Goal: Task Accomplishment & Management: Use online tool/utility

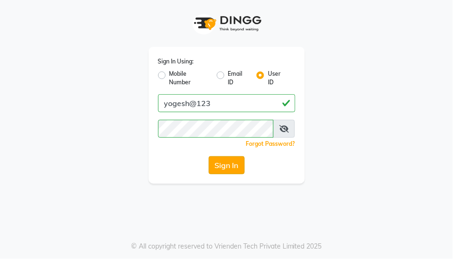
click at [232, 162] on button "Sign In" at bounding box center [227, 165] width 36 height 18
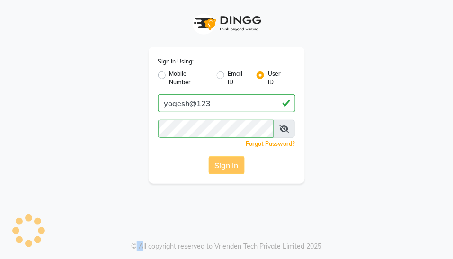
click at [232, 162] on div "Sign In" at bounding box center [226, 165] width 137 height 18
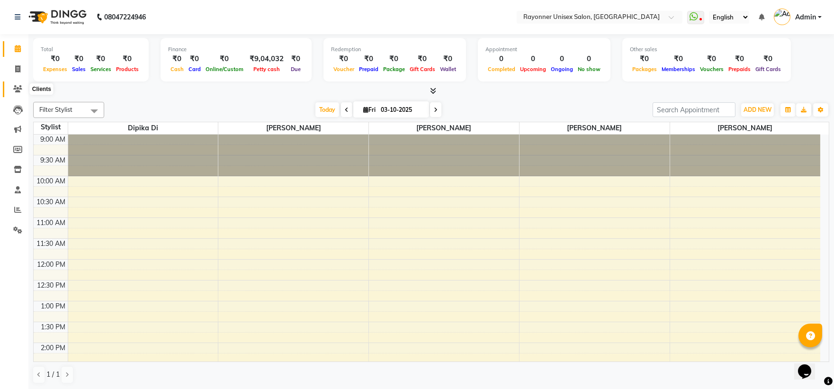
click at [16, 87] on icon at bounding box center [17, 88] width 9 height 7
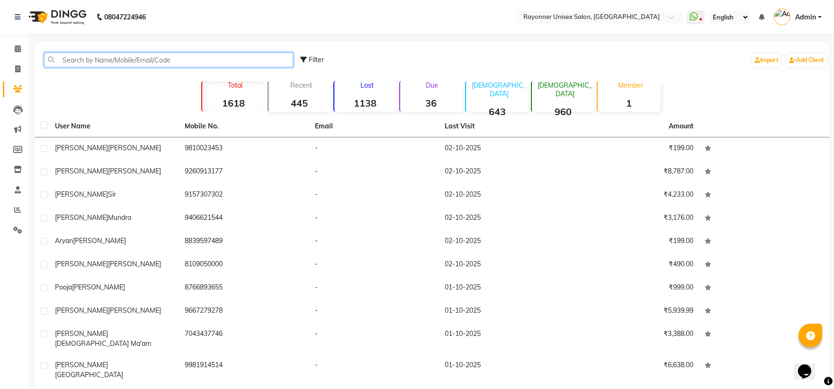
click at [79, 57] on input "text" at bounding box center [168, 60] width 249 height 15
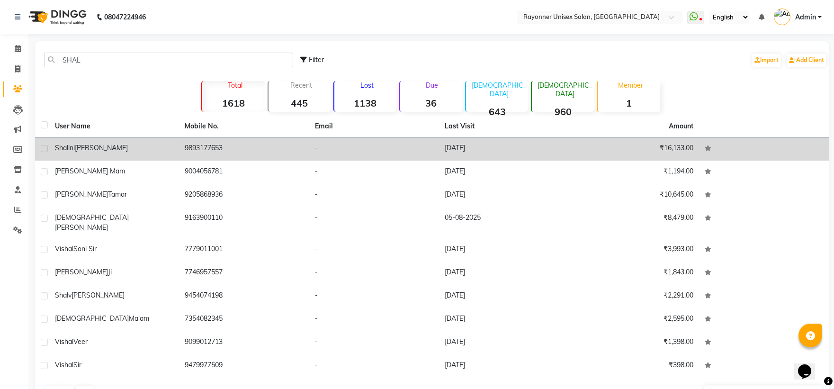
click at [155, 143] on div "shalini kapoor" at bounding box center [114, 148] width 119 height 10
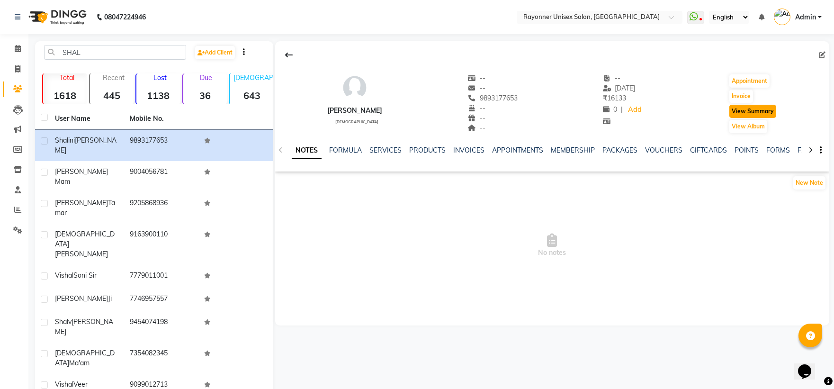
click at [453, 109] on button "View Summary" at bounding box center [752, 111] width 47 height 13
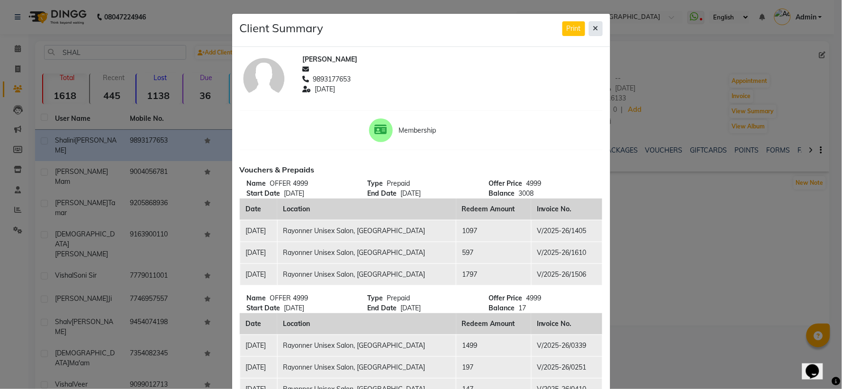
click at [453, 26] on icon at bounding box center [595, 28] width 5 height 7
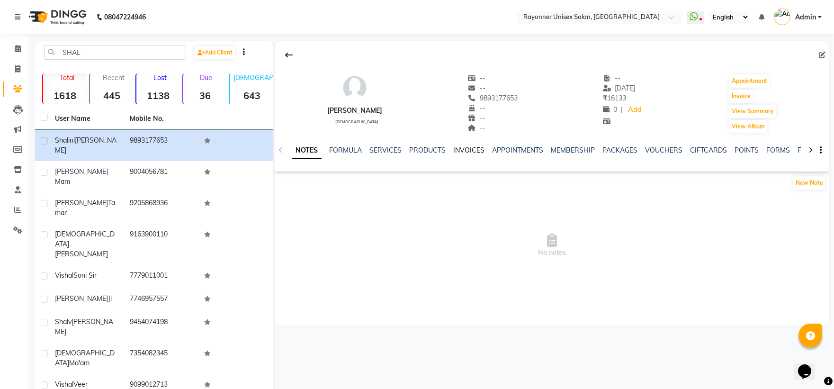
click at [453, 149] on link "INVOICES" at bounding box center [468, 150] width 31 height 9
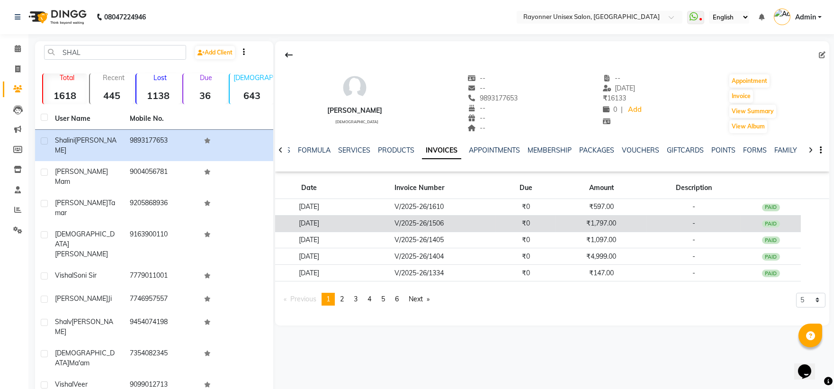
click at [453, 224] on td "V/2025-26/1506" at bounding box center [419, 223] width 153 height 17
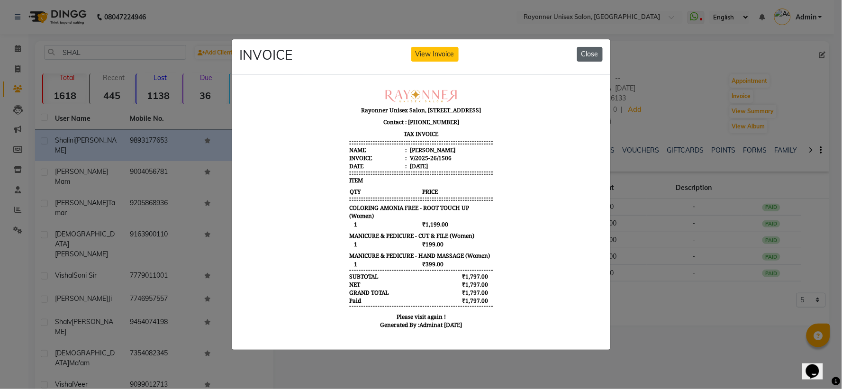
click at [453, 49] on button "Close" at bounding box center [590, 54] width 26 height 15
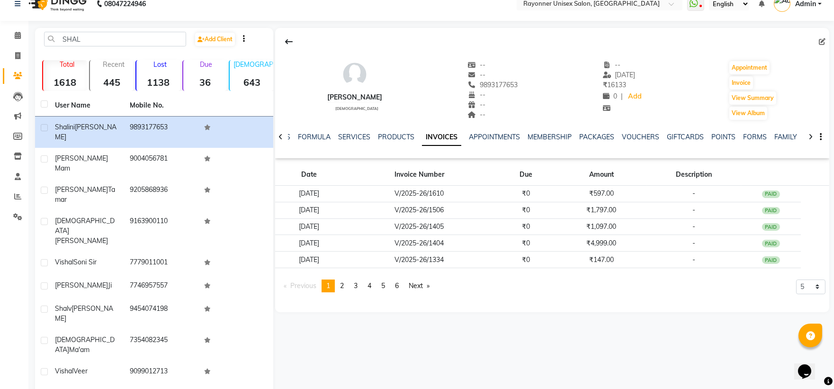
scroll to position [21, 0]
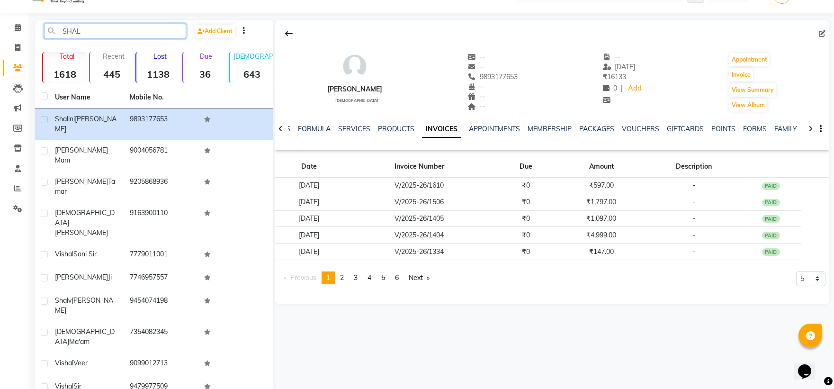
click at [87, 27] on input "SHAL" at bounding box center [115, 31] width 142 height 15
type input "S"
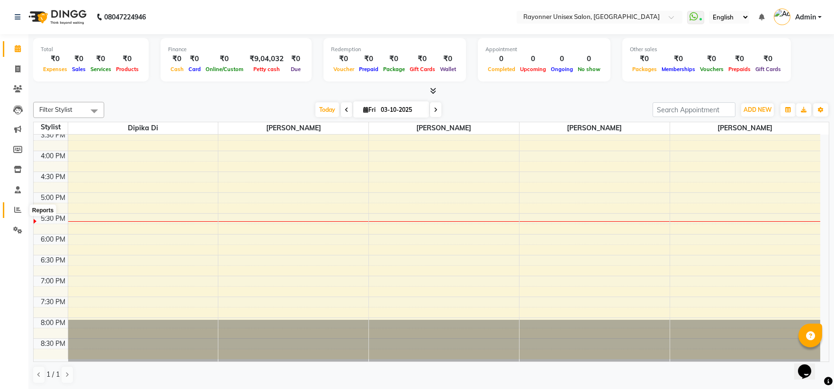
click at [15, 209] on icon at bounding box center [17, 209] width 7 height 7
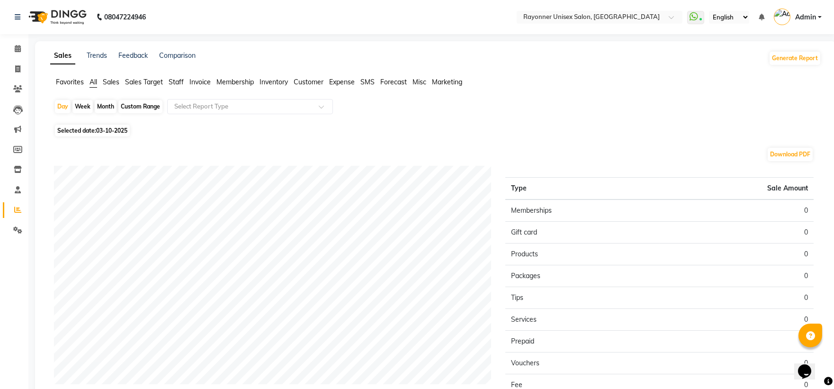
click at [72, 132] on span "Selected date: 03-10-2025" at bounding box center [92, 131] width 75 height 12
select select "10"
select select "2025"
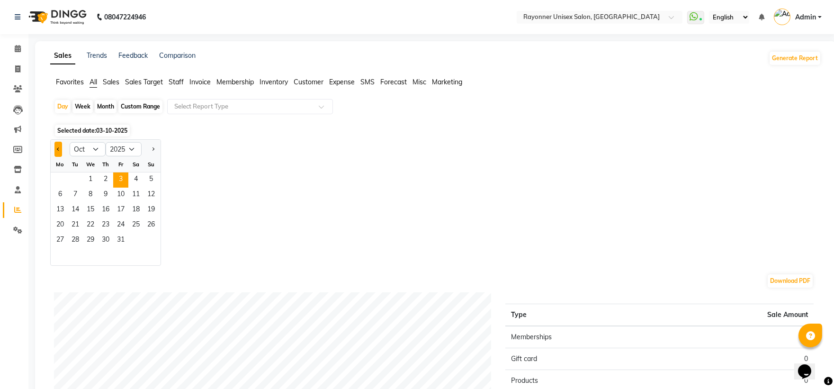
click at [55, 149] on button "Previous month" at bounding box center [58, 149] width 8 height 15
select select "9"
click at [58, 179] on span "1" at bounding box center [60, 179] width 15 height 15
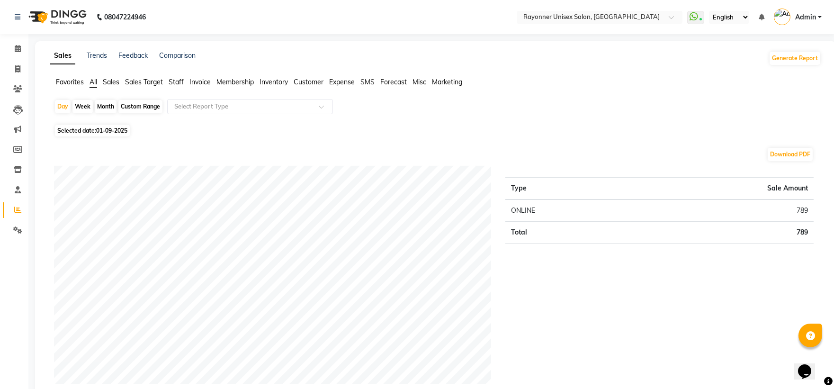
click at [81, 130] on span "Selected date: [DATE]" at bounding box center [92, 131] width 75 height 12
select select "9"
select select "2025"
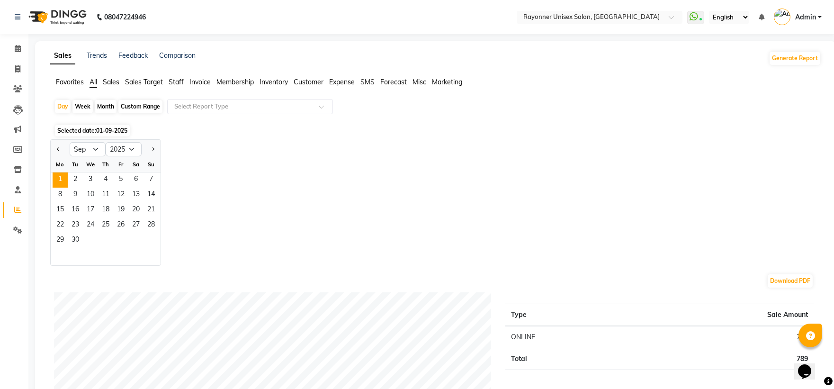
click at [98, 105] on div "Month" at bounding box center [106, 106] width 22 height 13
select select "9"
select select "2025"
click at [62, 181] on span "1" at bounding box center [60, 179] width 15 height 15
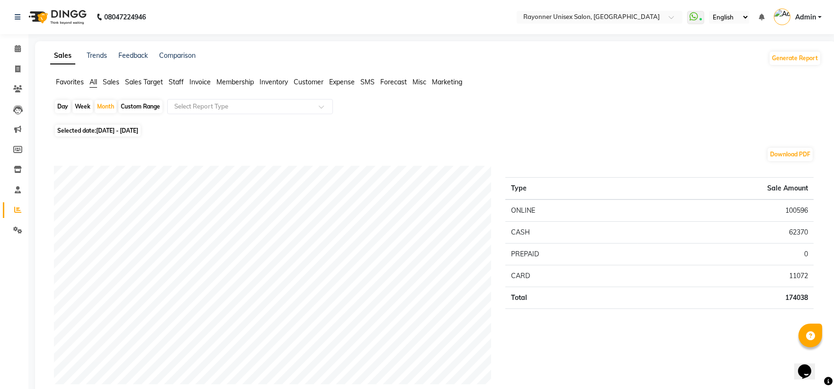
click at [177, 83] on span "Staff" at bounding box center [176, 82] width 15 height 9
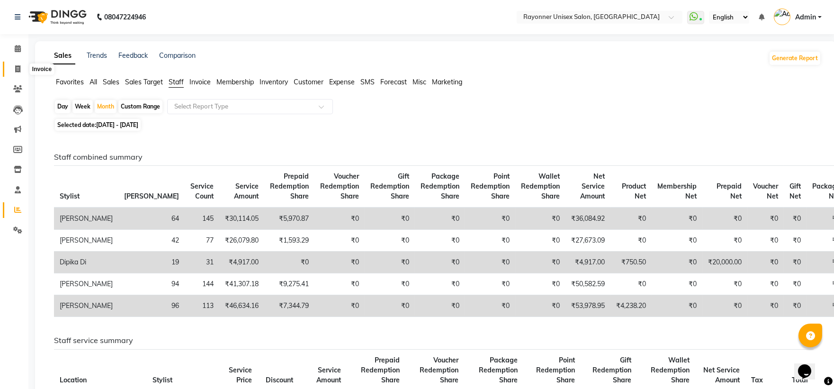
click at [16, 69] on icon at bounding box center [17, 68] width 5 height 7
select select "service"
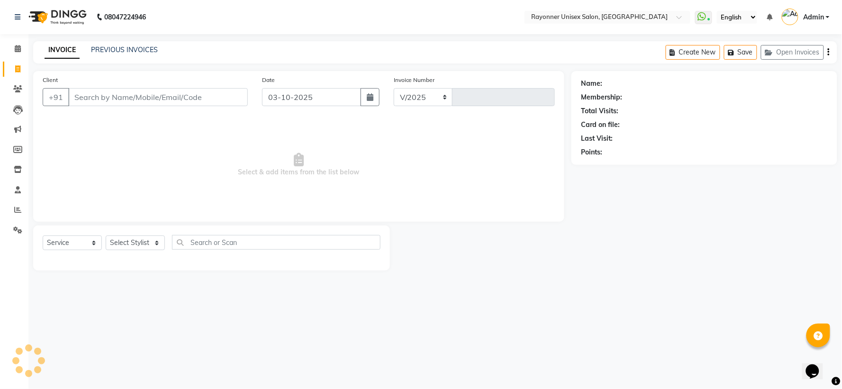
select select "5201"
type input "1781"
select select "P"
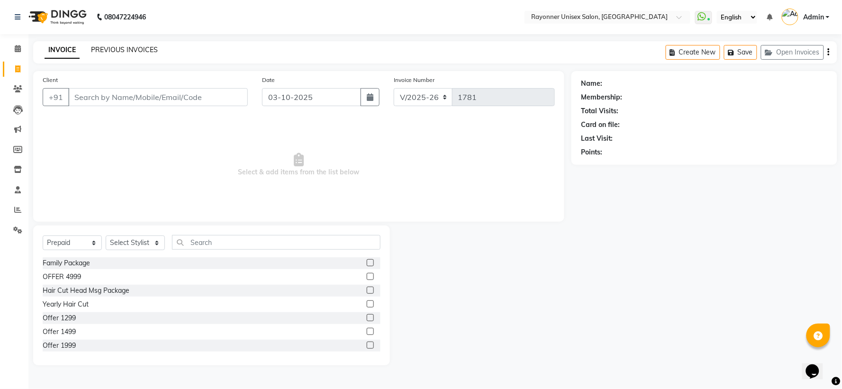
click at [144, 52] on link "PREVIOUS INVOICES" at bounding box center [124, 49] width 67 height 9
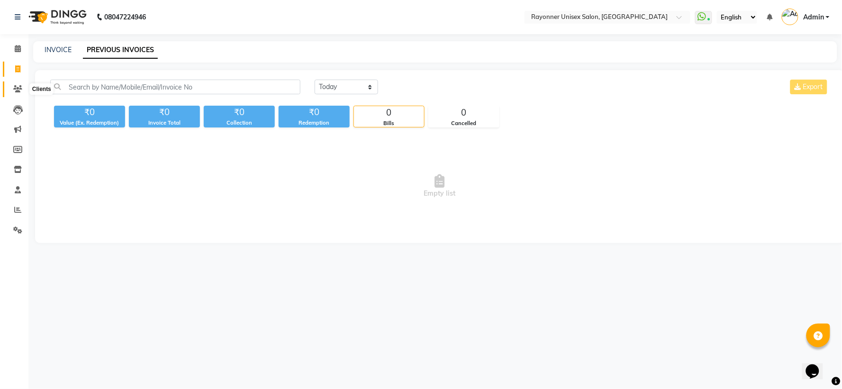
click at [17, 88] on icon at bounding box center [17, 88] width 9 height 7
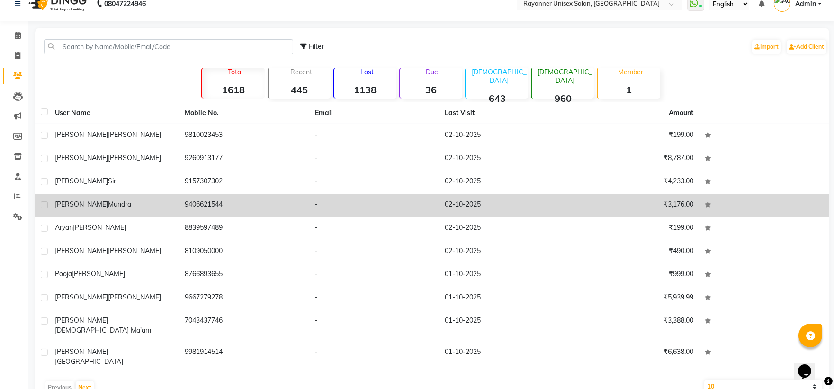
scroll to position [21, 0]
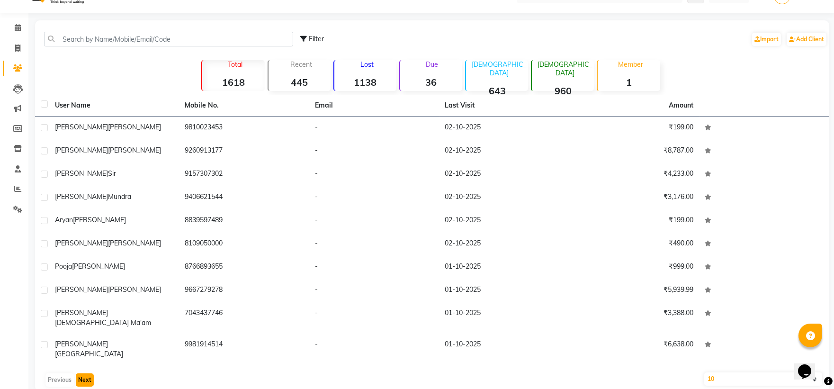
click at [91, 259] on button "Next" at bounding box center [85, 379] width 18 height 13
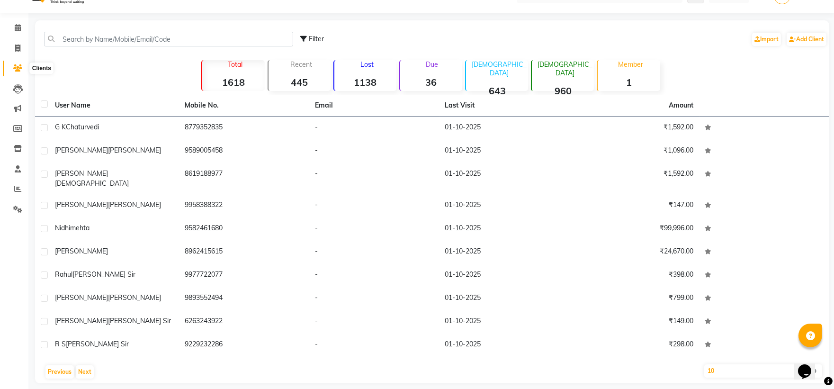
click at [18, 67] on icon at bounding box center [17, 67] width 9 height 7
click at [13, 46] on span at bounding box center [17, 48] width 17 height 11
select select "service"
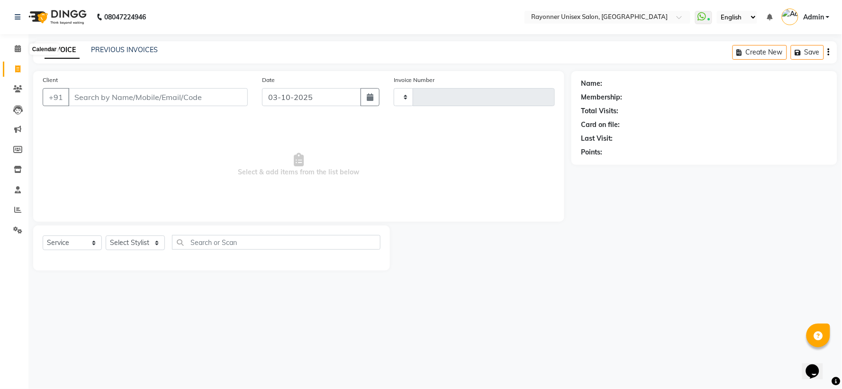
type input "1781"
select select "5201"
select select "P"
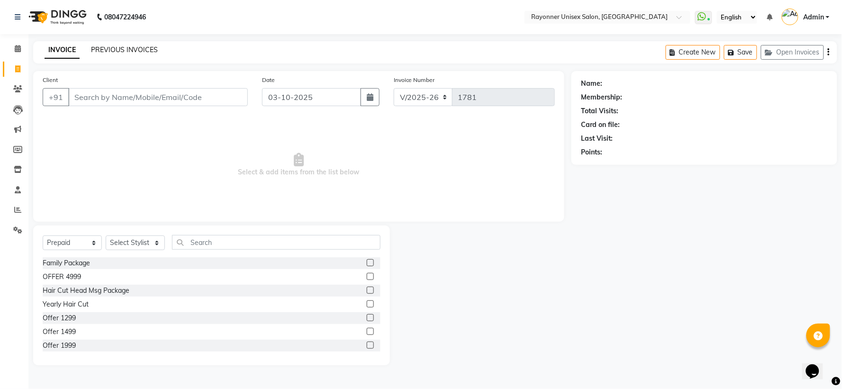
click at [134, 45] on link "PREVIOUS INVOICES" at bounding box center [124, 49] width 67 height 9
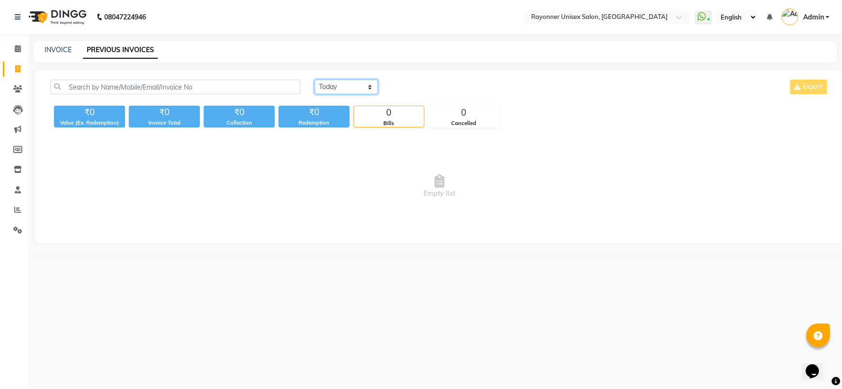
click at [369, 88] on select "[DATE] [DATE] Custom Range" at bounding box center [346, 87] width 63 height 15
select select "range"
click at [315, 80] on select "[DATE] [DATE] Custom Range" at bounding box center [346, 87] width 63 height 15
click at [397, 88] on input "03-10-2025" at bounding box center [423, 87] width 66 height 13
select select "10"
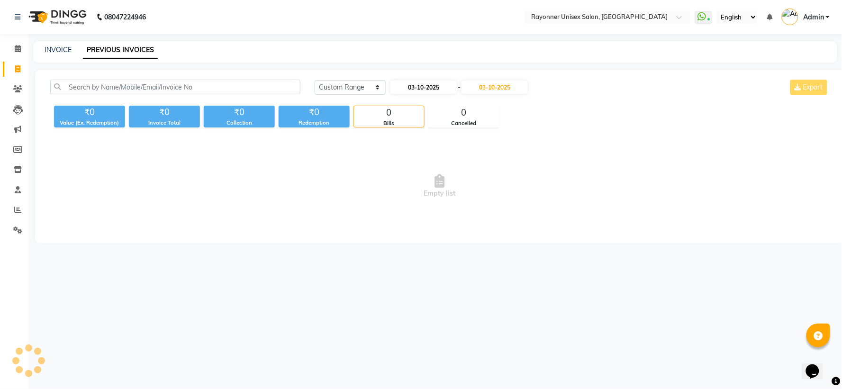
select select "2025"
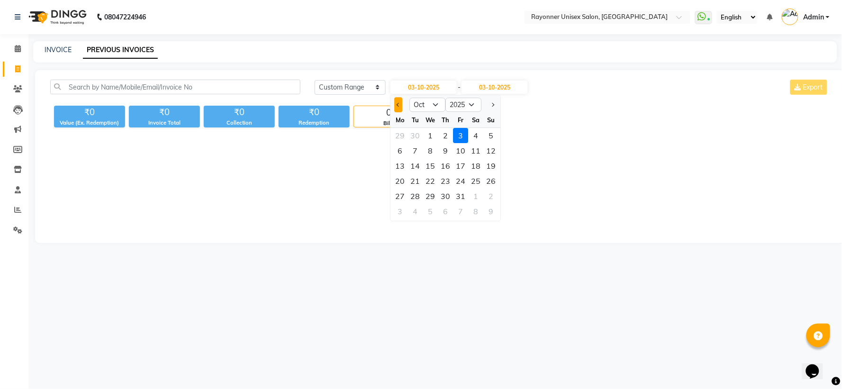
click at [399, 103] on span "Previous month" at bounding box center [398, 105] width 4 height 4
select select "9"
click at [404, 132] on div "1" at bounding box center [399, 135] width 15 height 15
type input "01-09-2025"
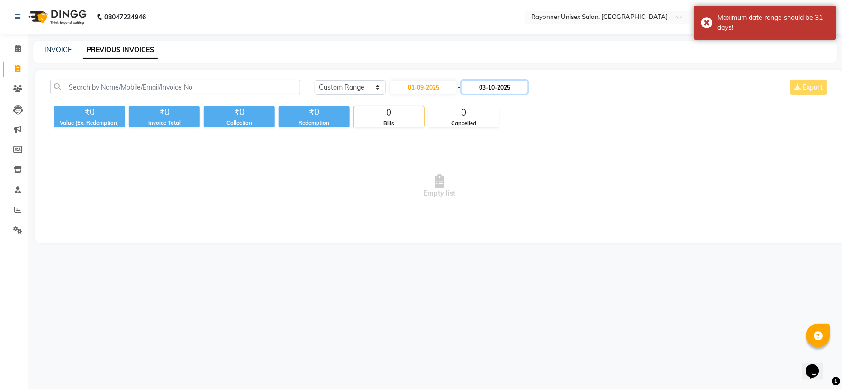
click at [453, 86] on input "03-10-2025" at bounding box center [494, 87] width 66 height 13
select select "10"
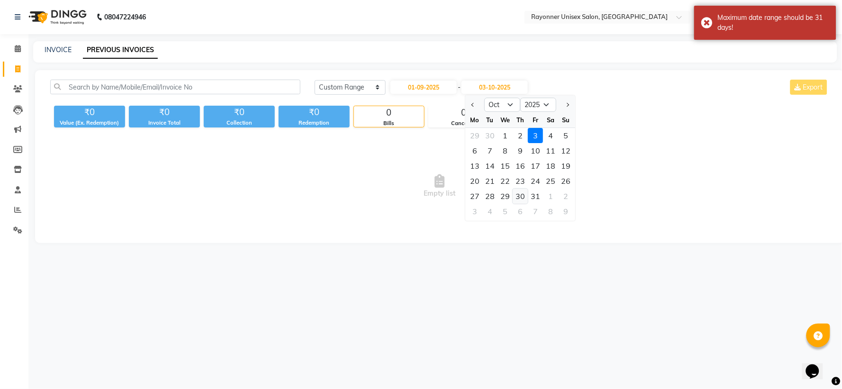
click at [453, 193] on div "30" at bounding box center [519, 196] width 15 height 15
type input "[DATE]"
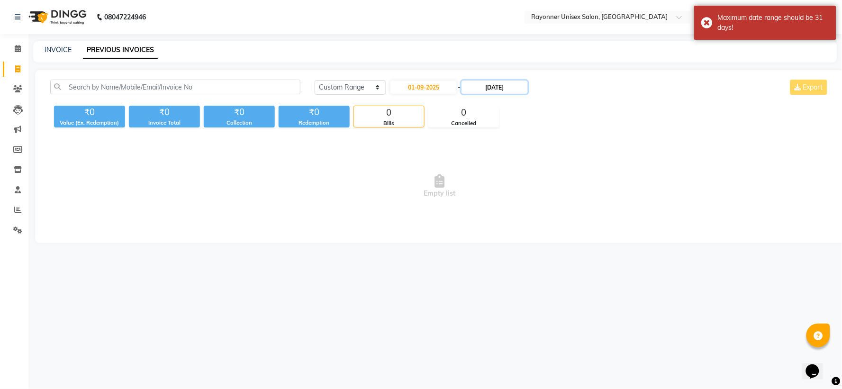
click at [453, 87] on input "[DATE]" at bounding box center [494, 87] width 66 height 13
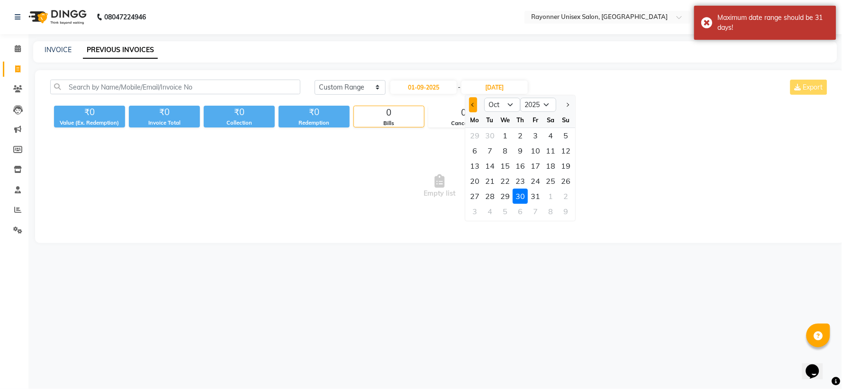
click at [453, 103] on span "Previous month" at bounding box center [473, 105] width 4 height 4
select select "9"
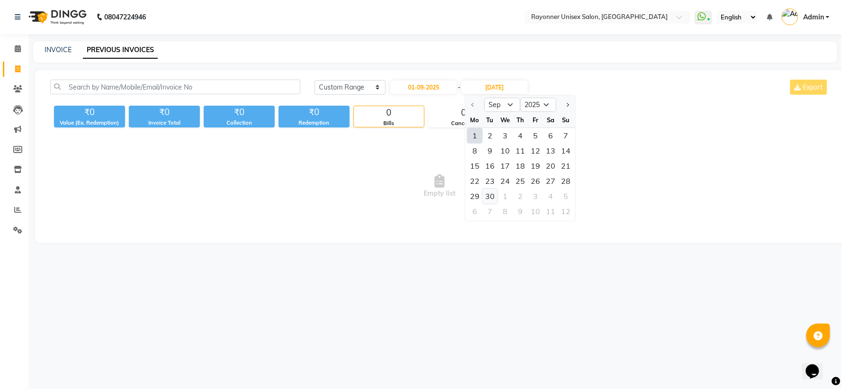
click at [453, 193] on div "30" at bounding box center [489, 196] width 15 height 15
type input "[DATE]"
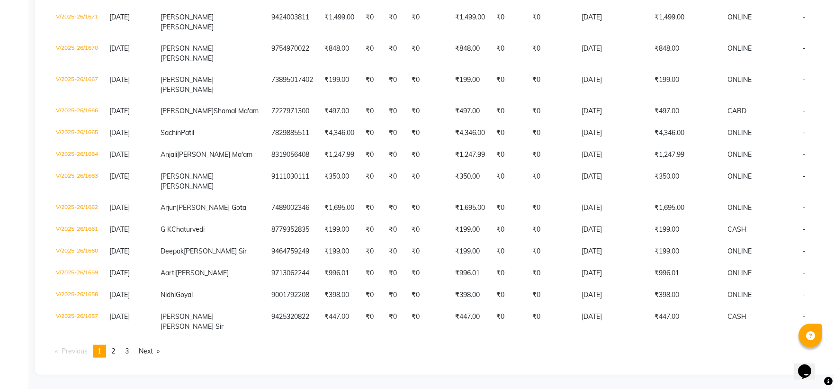
scroll to position [2904, 0]
click at [114, 259] on span "2" at bounding box center [113, 351] width 4 height 9
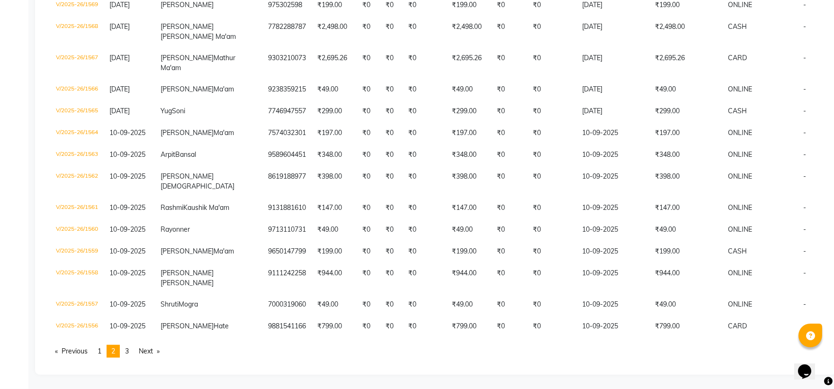
scroll to position [2806, 0]
click at [128, 259] on span "3" at bounding box center [127, 351] width 4 height 9
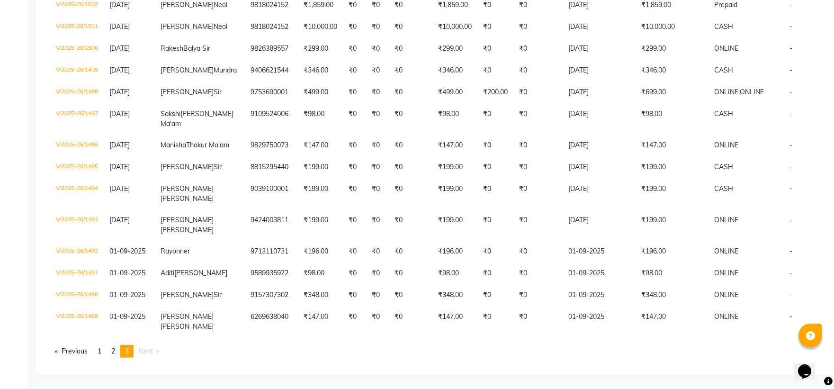
scroll to position [1843, 0]
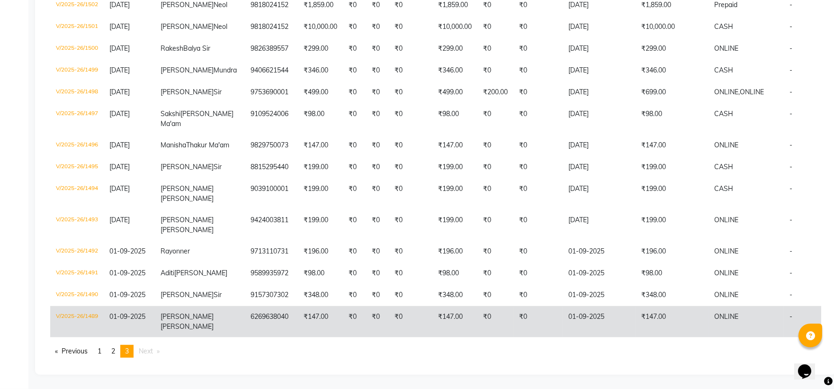
click at [389, 259] on td "₹0" at bounding box center [411, 321] width 44 height 31
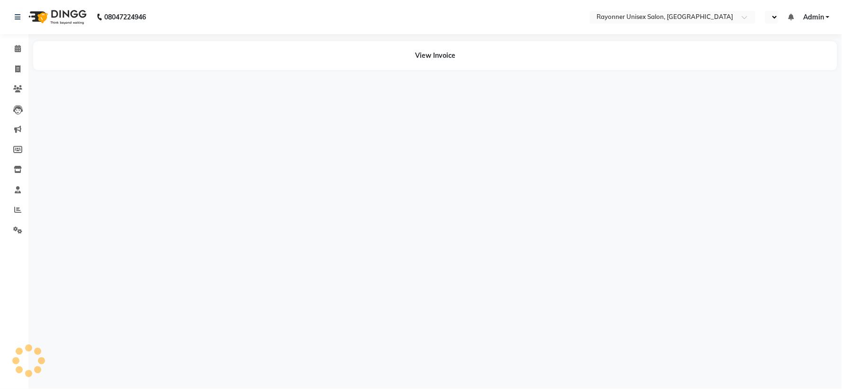
select select "en"
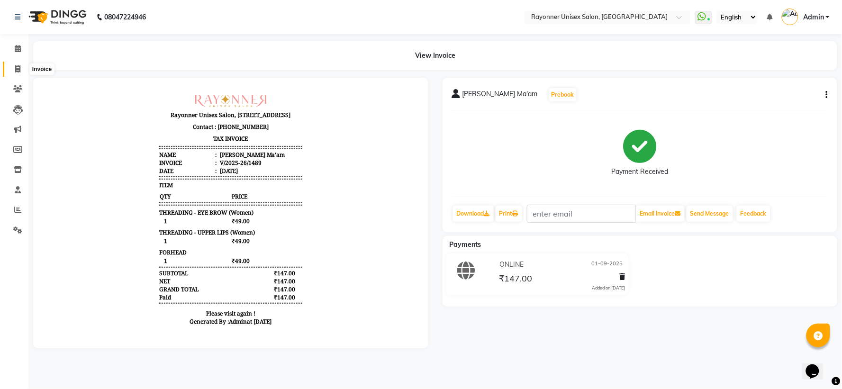
click at [19, 69] on icon at bounding box center [17, 68] width 5 height 7
select select "service"
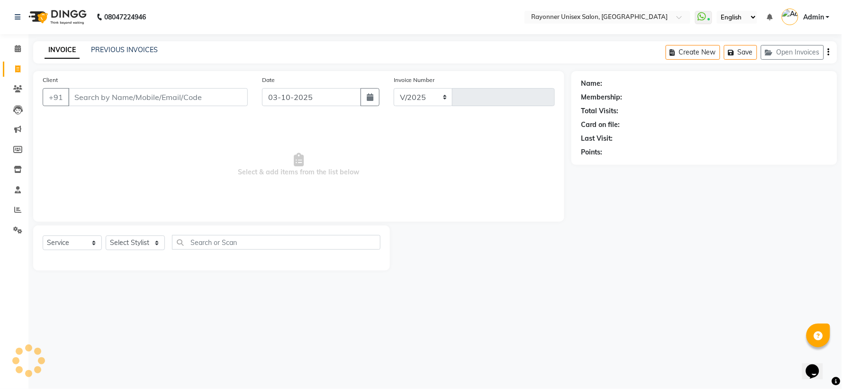
select select "5201"
type input "1781"
select select "P"
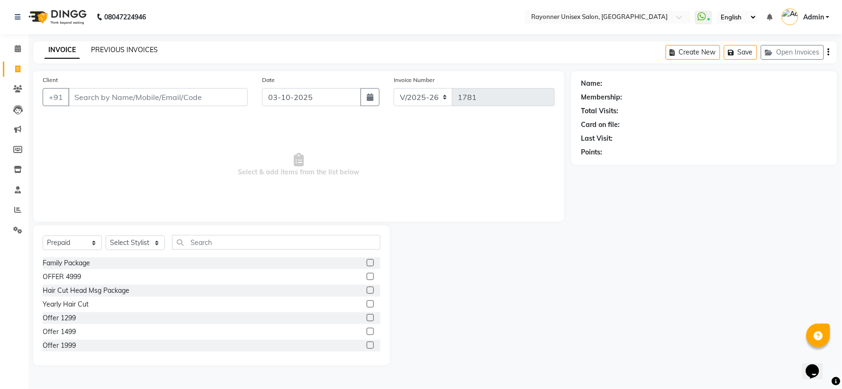
click at [129, 51] on link "PREVIOUS INVOICES" at bounding box center [124, 49] width 67 height 9
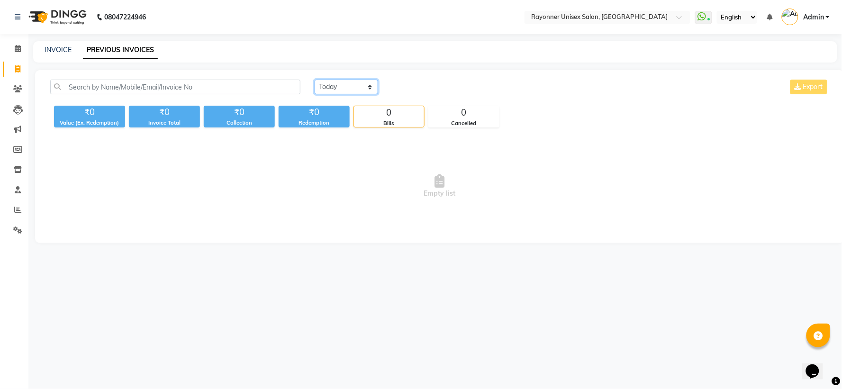
click at [370, 87] on select "[DATE] [DATE] Custom Range" at bounding box center [346, 87] width 63 height 15
select select "range"
click at [315, 80] on select "[DATE] [DATE] Custom Range" at bounding box center [346, 87] width 63 height 15
click at [392, 88] on input "03-10-2025" at bounding box center [423, 87] width 66 height 13
select select "10"
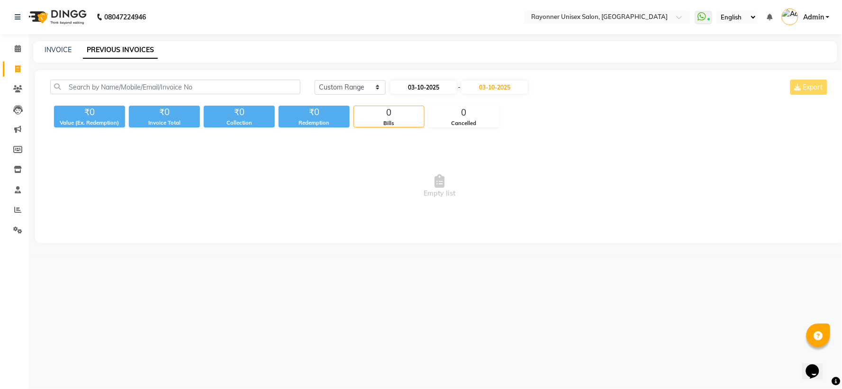
select select "2025"
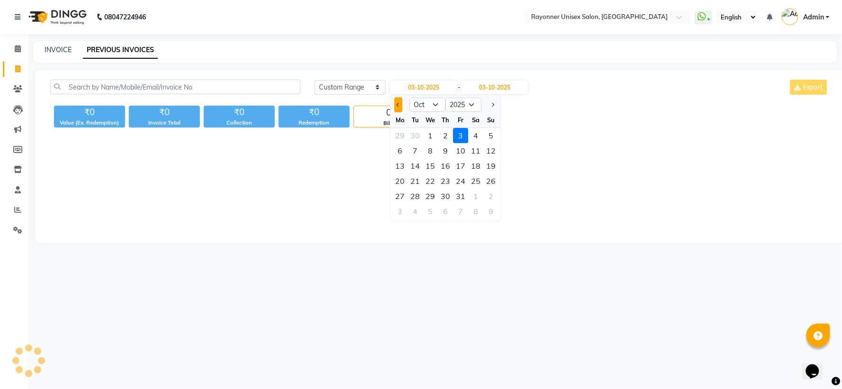
click at [395, 101] on button "Previous month" at bounding box center [398, 104] width 8 height 15
select select "9"
click at [500, 85] on input "03-10-2025" at bounding box center [494, 87] width 66 height 13
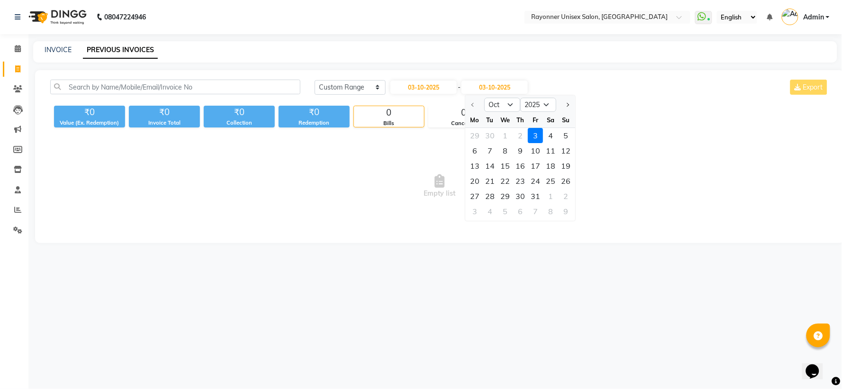
click at [471, 101] on div at bounding box center [474, 104] width 19 height 15
click at [474, 105] on div at bounding box center [474, 104] width 19 height 15
click at [472, 102] on div at bounding box center [474, 104] width 19 height 15
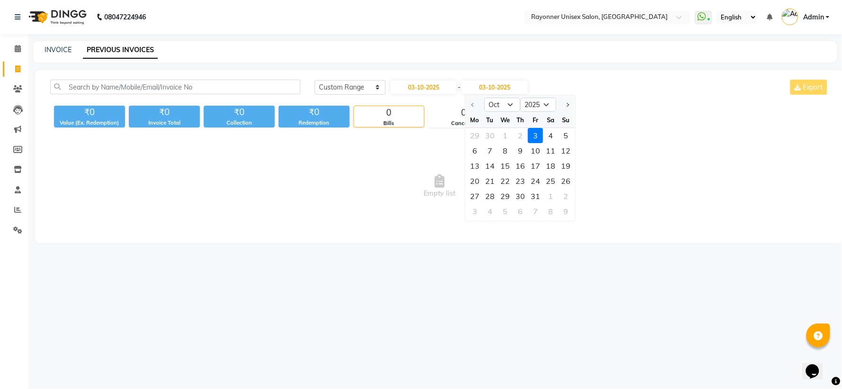
click at [472, 102] on div at bounding box center [474, 104] width 19 height 15
click at [411, 81] on input "03-10-2025" at bounding box center [423, 87] width 66 height 13
select select "10"
select select "2025"
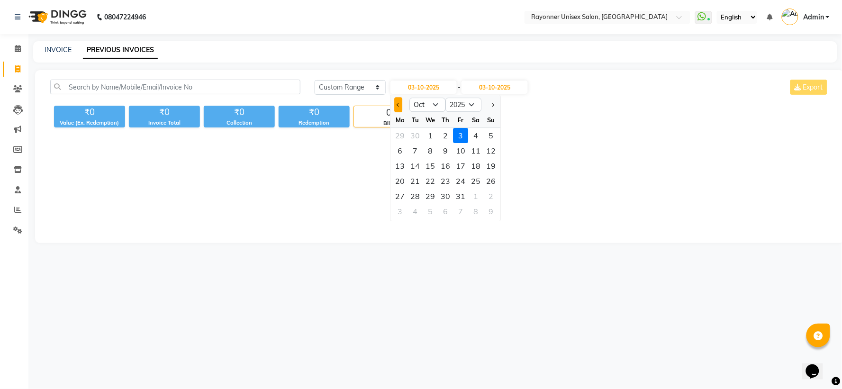
click at [396, 102] on button "Previous month" at bounding box center [398, 104] width 8 height 15
select select "9"
click at [400, 133] on div "1" at bounding box center [399, 135] width 15 height 15
type input "01-09-2025"
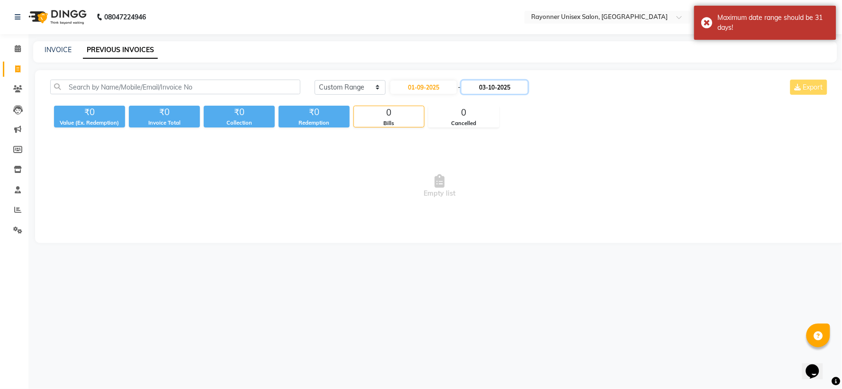
click at [480, 90] on input "03-10-2025" at bounding box center [494, 87] width 66 height 13
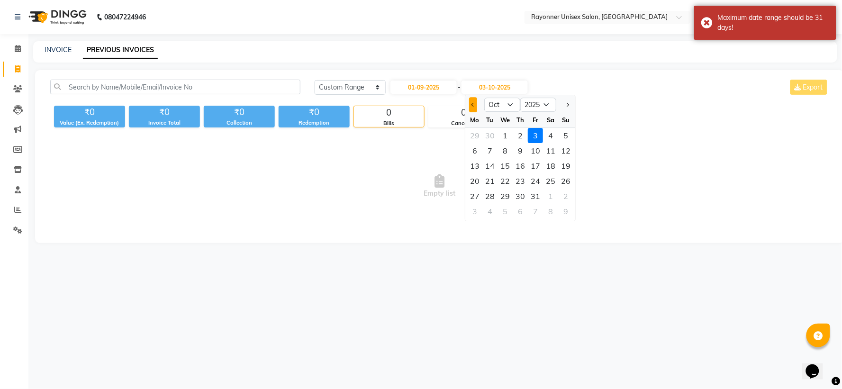
click at [474, 103] on span "Previous month" at bounding box center [473, 105] width 4 height 4
select select "9"
click at [491, 196] on div "30" at bounding box center [489, 196] width 15 height 15
type input "[DATE]"
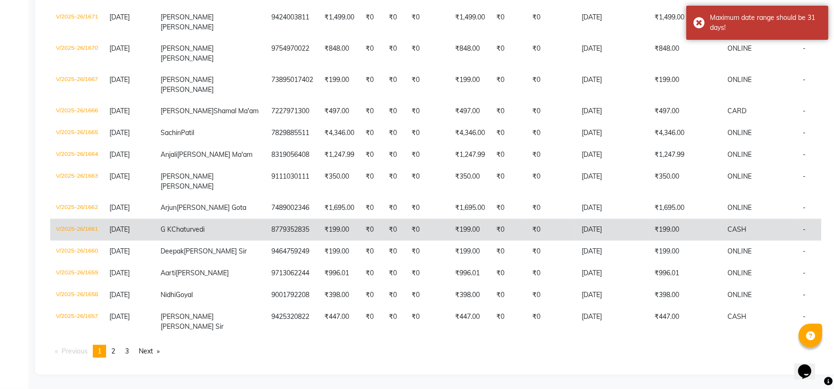
scroll to position [2904, 0]
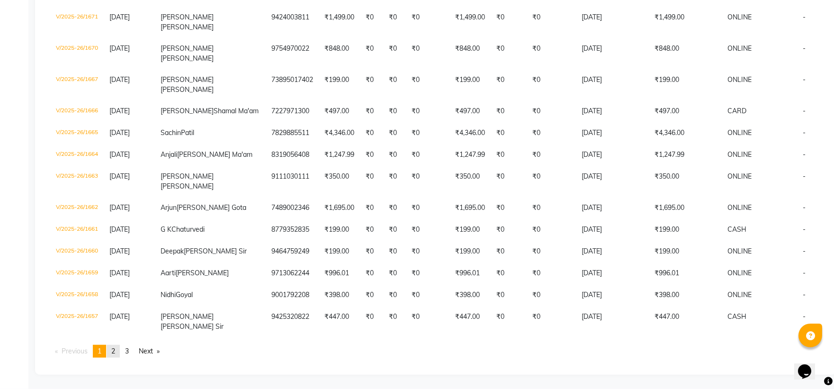
click at [119, 350] on link "page 2" at bounding box center [113, 351] width 13 height 13
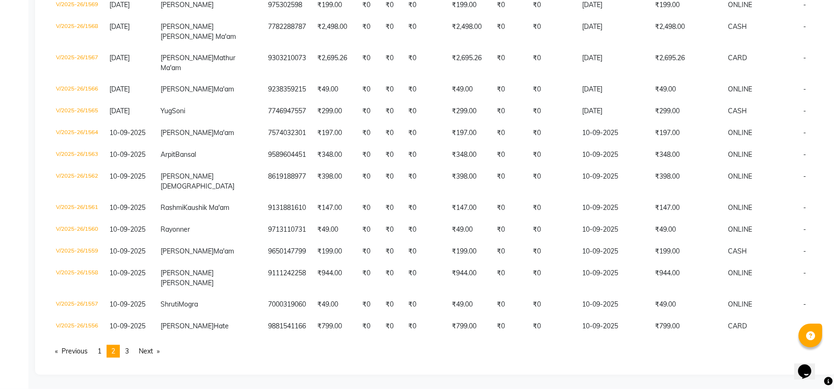
scroll to position [2806, 0]
click at [124, 354] on link "page 3" at bounding box center [126, 351] width 13 height 13
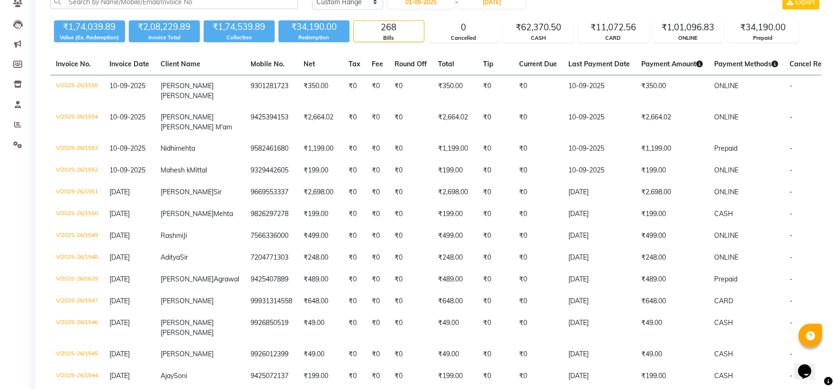
scroll to position [54, 0]
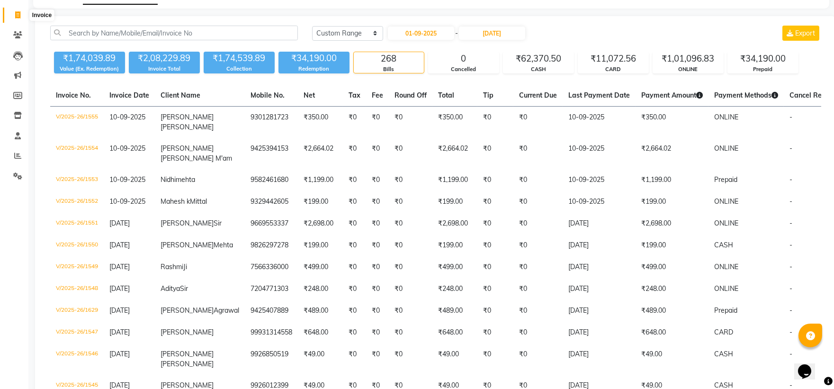
click at [19, 11] on icon at bounding box center [17, 14] width 5 height 7
select select "service"
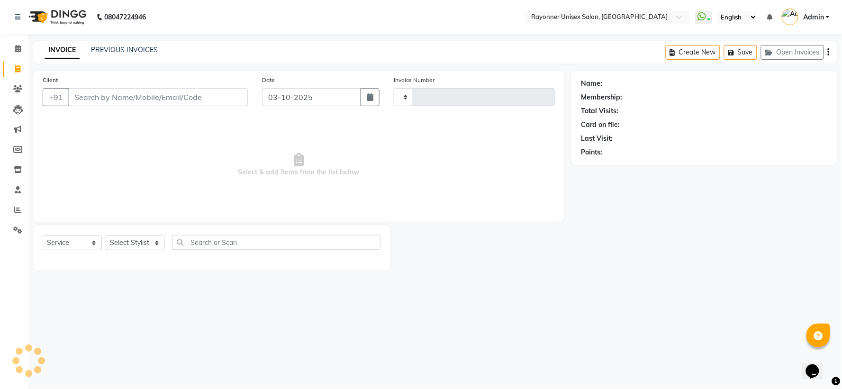
type input "1781"
select select "5201"
select select "P"
